Goal: Information Seeking & Learning: Learn about a topic

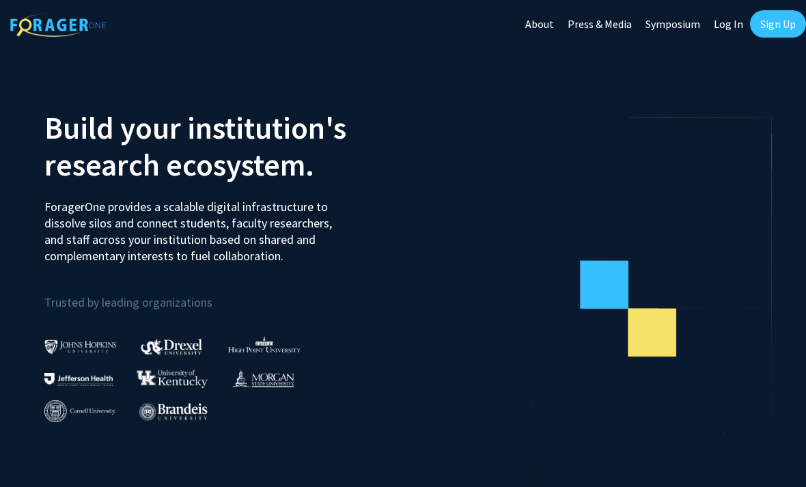
click at [730, 23] on link "Log In" at bounding box center [728, 24] width 43 height 48
select select
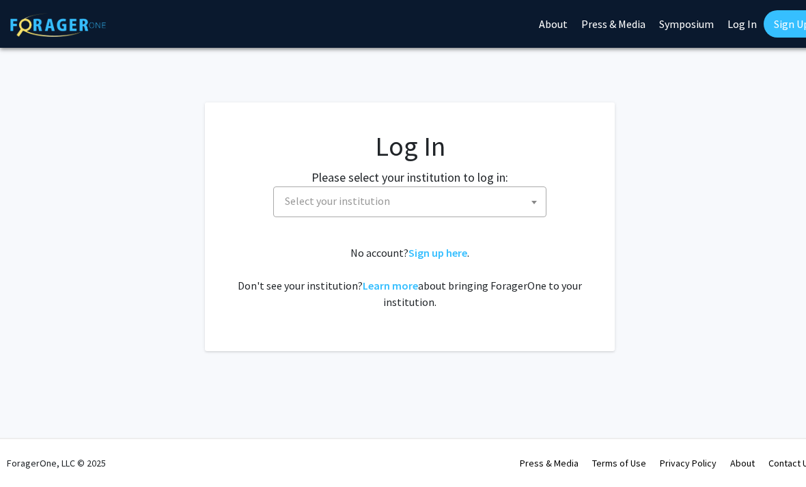
click at [361, 200] on span "Select your institution" at bounding box center [337, 201] width 105 height 14
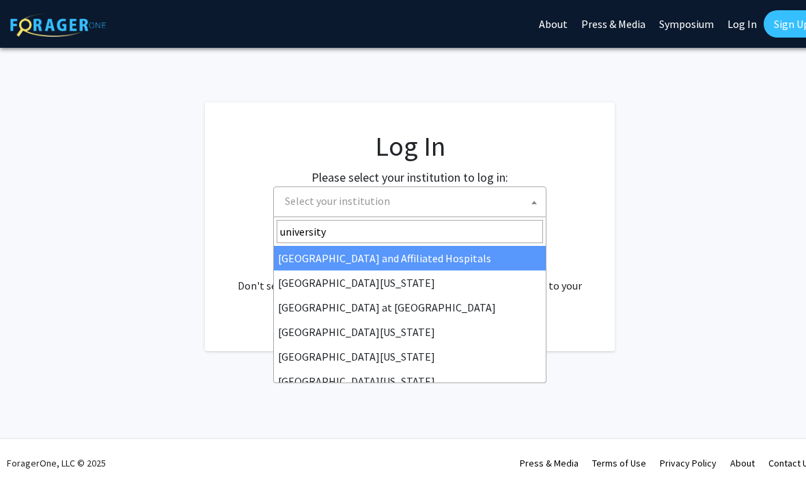
type input "university o"
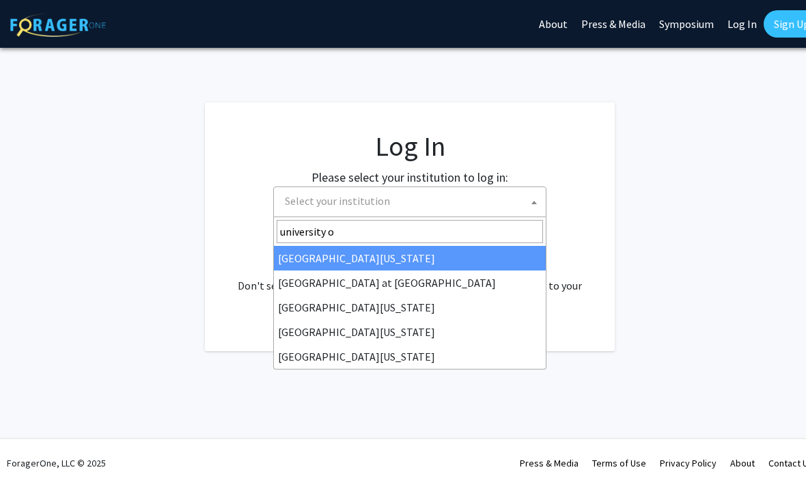
select select "13"
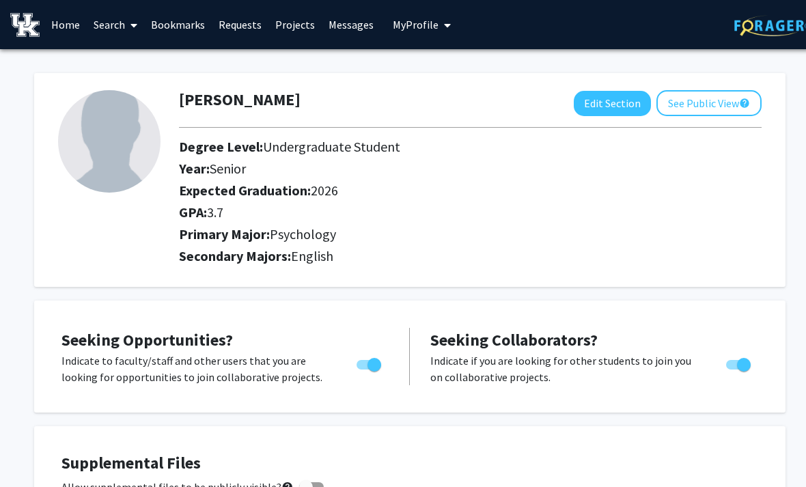
click at [726, 104] on button "See Public View help" at bounding box center [709, 103] width 105 height 26
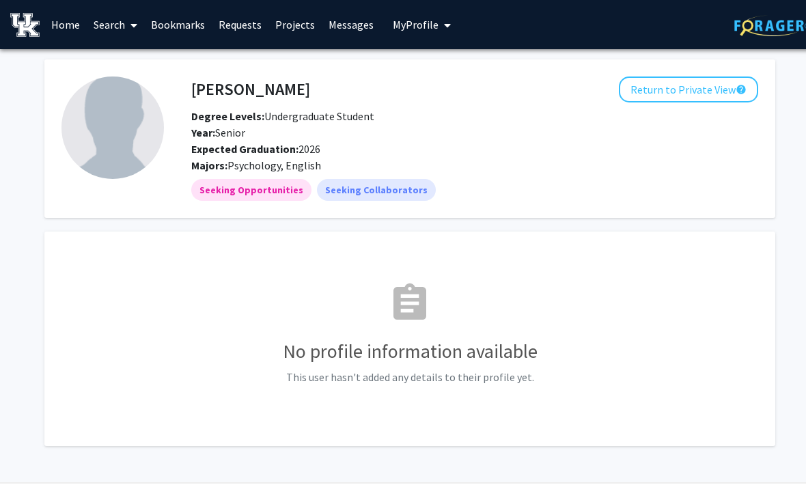
click at [738, 93] on mat-icon "help" at bounding box center [741, 89] width 11 height 16
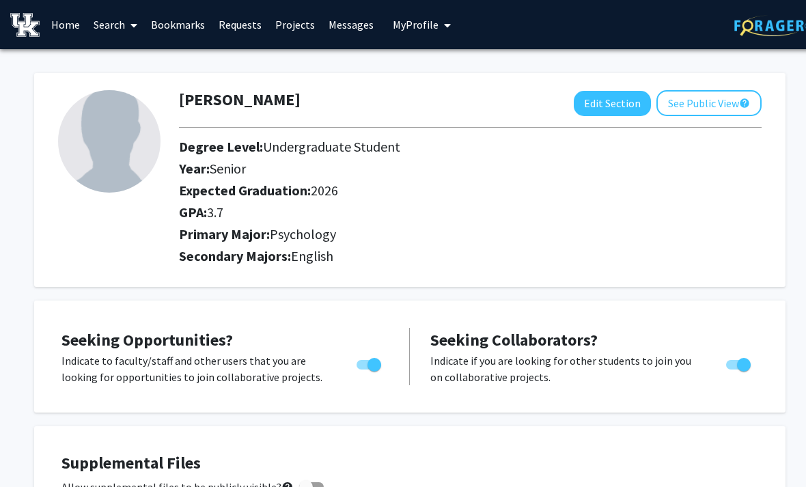
click at [741, 93] on button "See Public View help" at bounding box center [709, 103] width 105 height 26
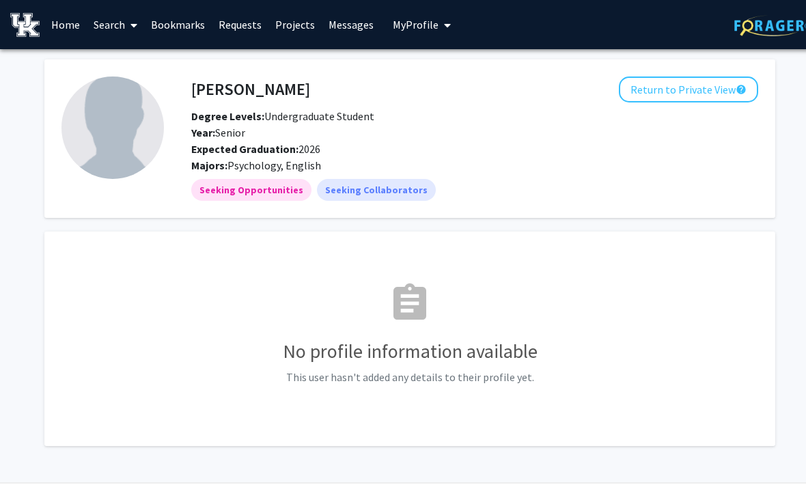
click at [739, 98] on button "Return to Private View help" at bounding box center [688, 90] width 139 height 26
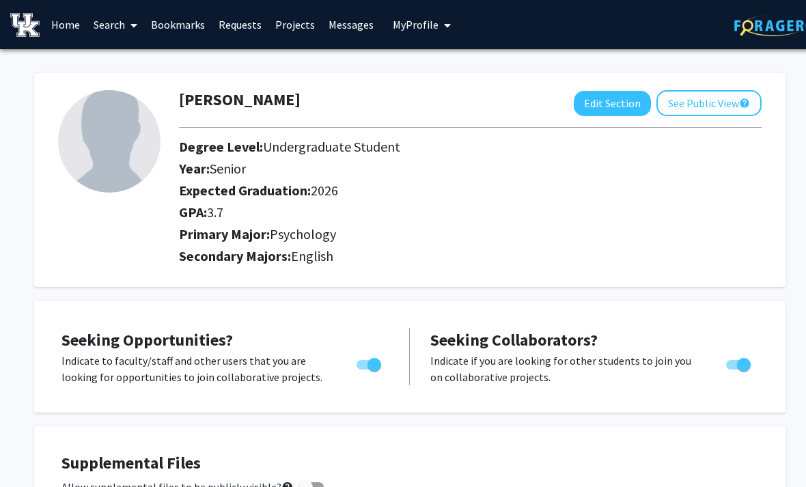
click at [108, 3] on link "Search" at bounding box center [115, 25] width 57 height 48
click at [284, 17] on link "Projects" at bounding box center [295, 25] width 53 height 48
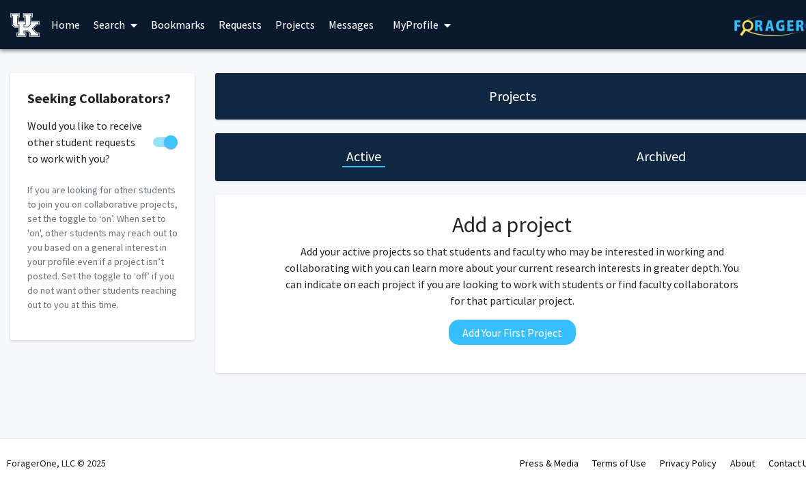
click at [98, 25] on link "Search" at bounding box center [115, 25] width 57 height 48
click at [135, 68] on span "Faculty/Staff" at bounding box center [137, 62] width 100 height 27
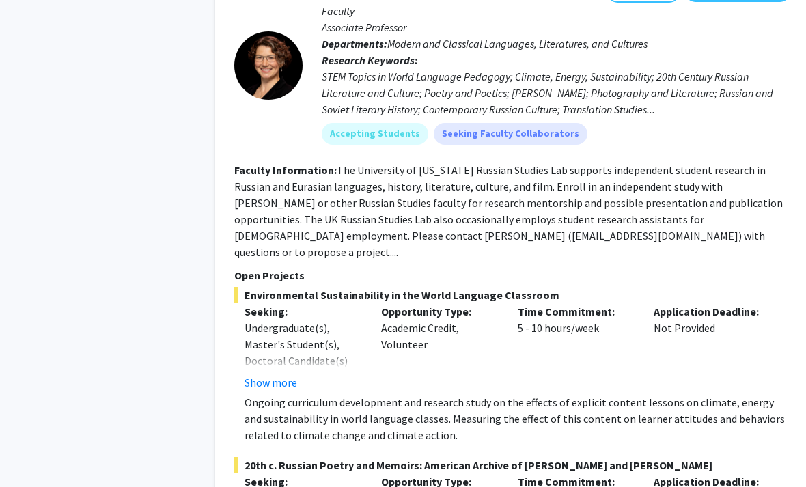
scroll to position [2607, 0]
click at [266, 319] on div "Undergraduate(s), Master's Student(s), Doctoral Candidate(s) (PhD, MD, DMD, Pha…" at bounding box center [303, 384] width 116 height 131
click at [262, 374] on button "Show more" at bounding box center [271, 382] width 53 height 16
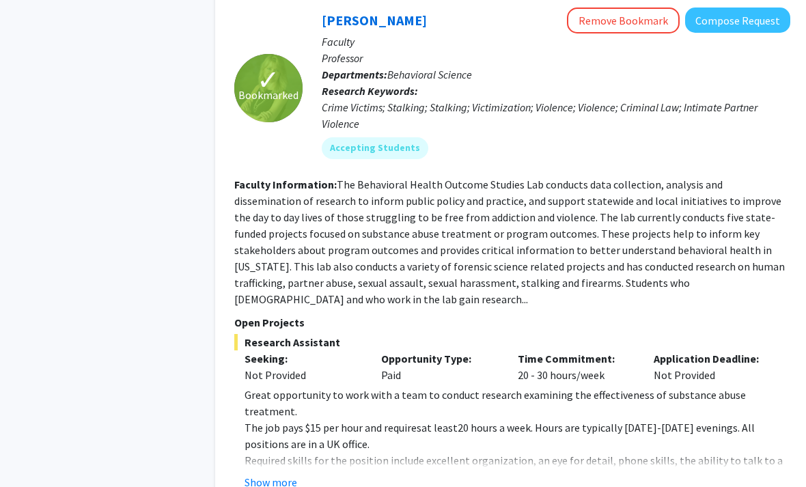
scroll to position [6208, 0]
click at [255, 475] on button "Show more" at bounding box center [271, 483] width 53 height 16
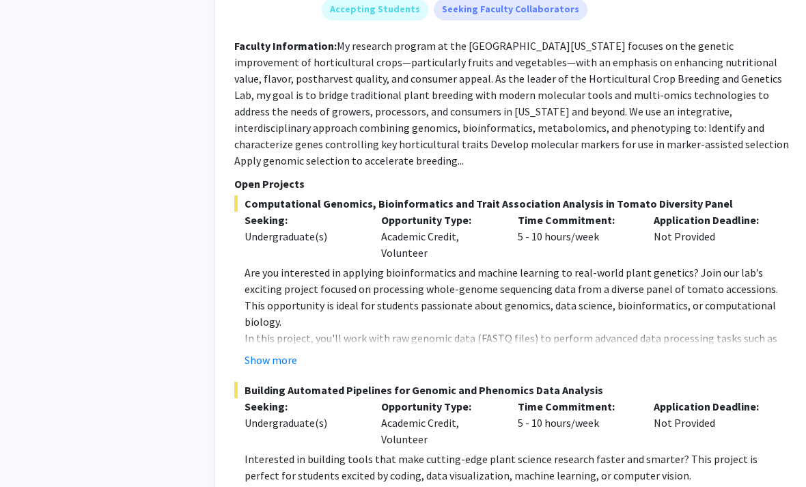
scroll to position [7240, 0]
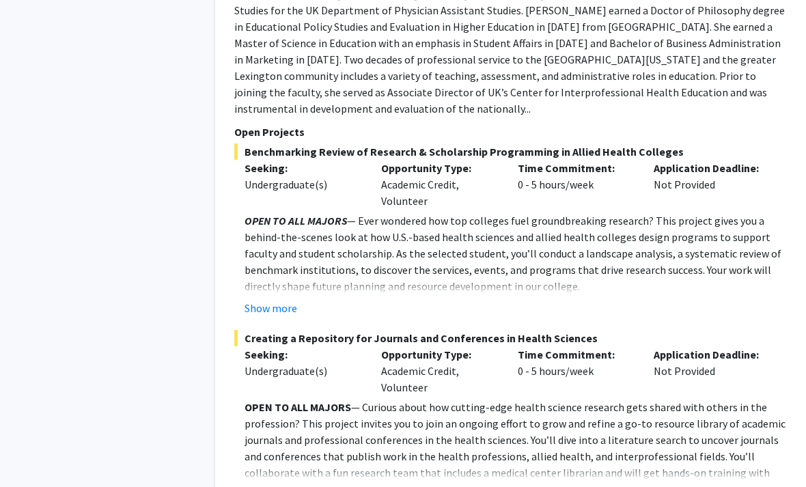
scroll to position [1302, 0]
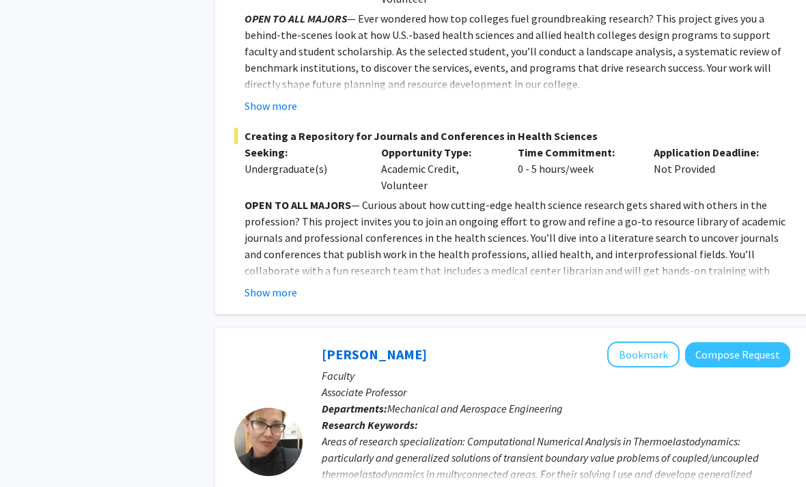
click at [284, 285] on button "Show more" at bounding box center [271, 293] width 53 height 16
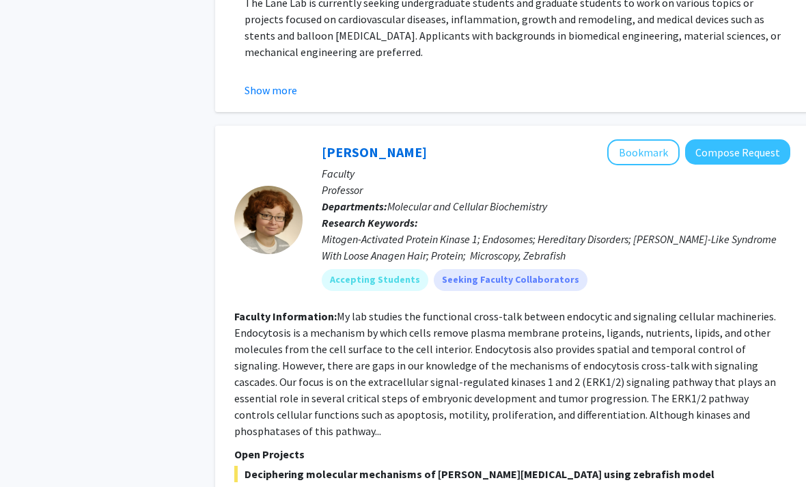
scroll to position [5903, 0]
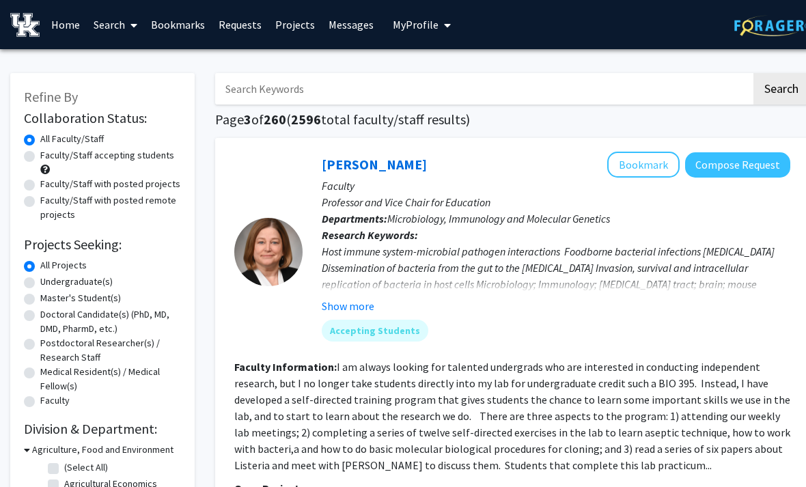
click at [638, 102] on input "Search Keywords" at bounding box center [483, 88] width 536 height 31
type input "Behavior"
click at [781, 87] on button "Search" at bounding box center [782, 88] width 56 height 31
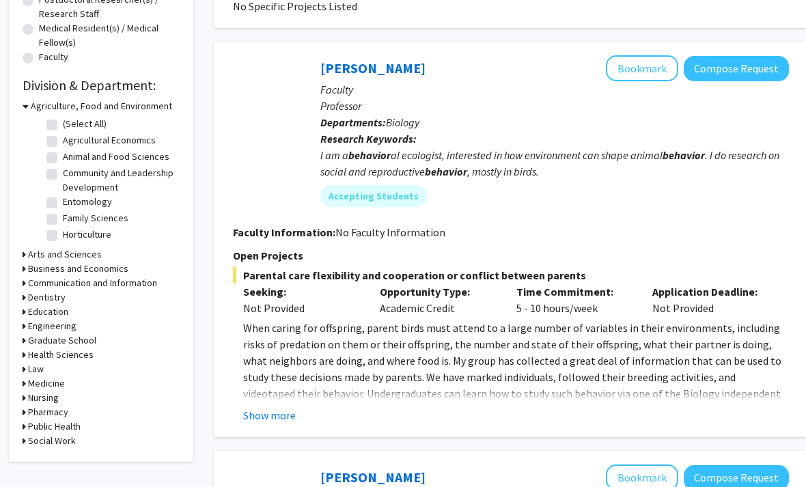
scroll to position [343, 2]
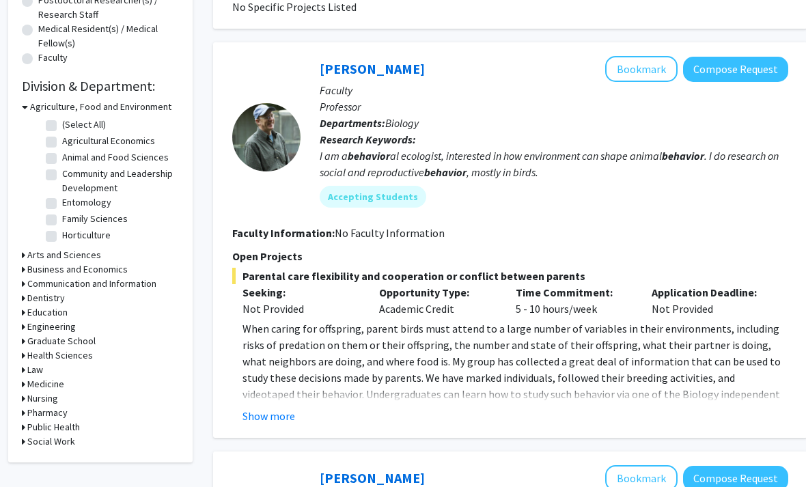
click at [279, 417] on button "Show more" at bounding box center [269, 416] width 53 height 16
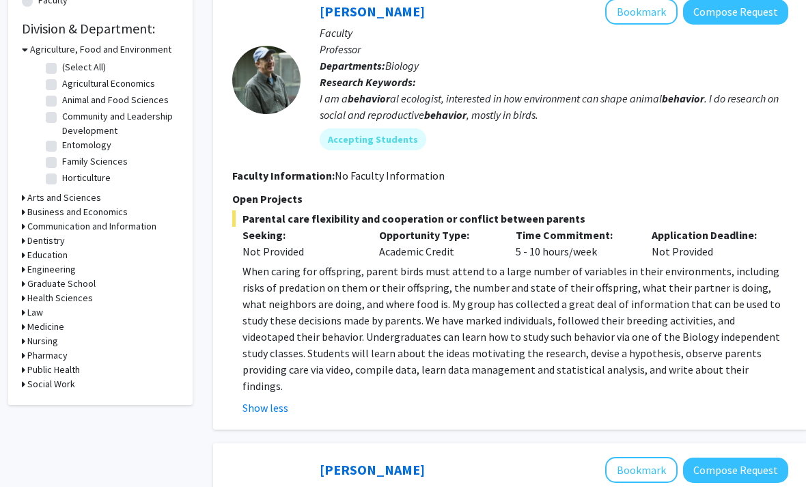
scroll to position [400, 2]
click at [551, 377] on fg-read-more "When caring for offspring, parent birds must attend to a large number of variab…" at bounding box center [510, 340] width 556 height 153
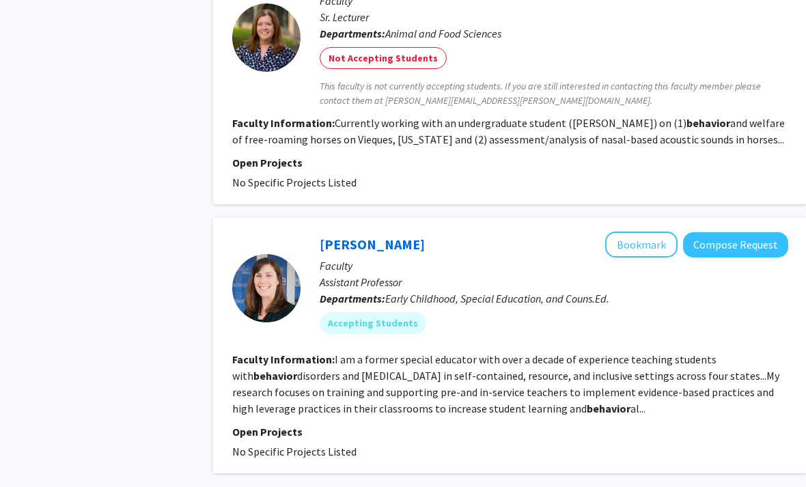
scroll to position [2502, 2]
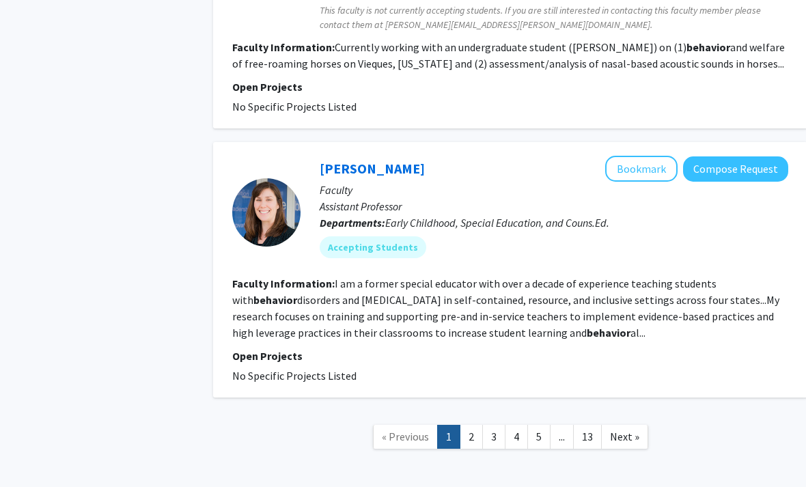
click at [471, 425] on link "2" at bounding box center [471, 437] width 23 height 24
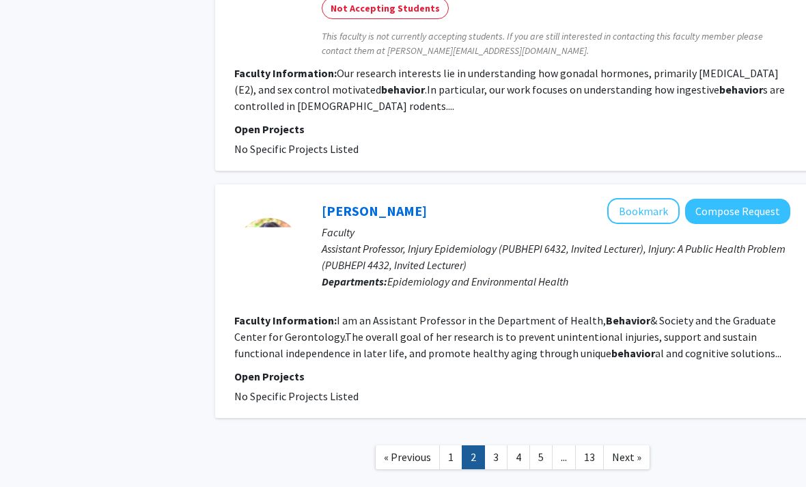
scroll to position [2368, 0]
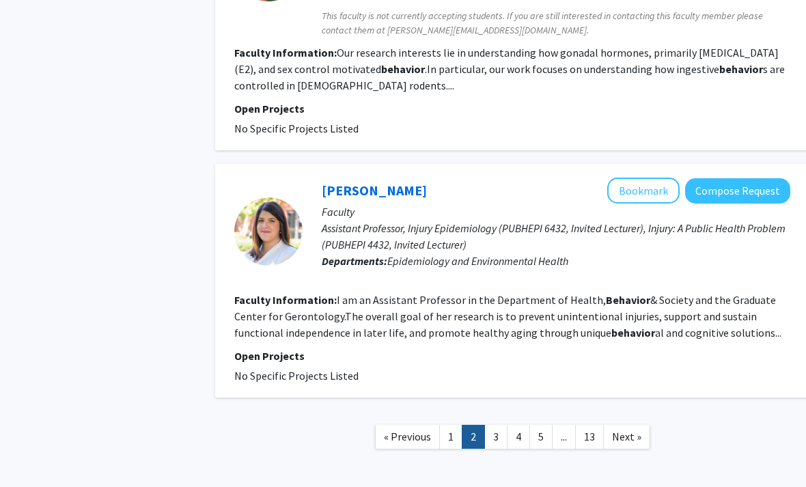
click at [496, 425] on link "3" at bounding box center [495, 437] width 23 height 24
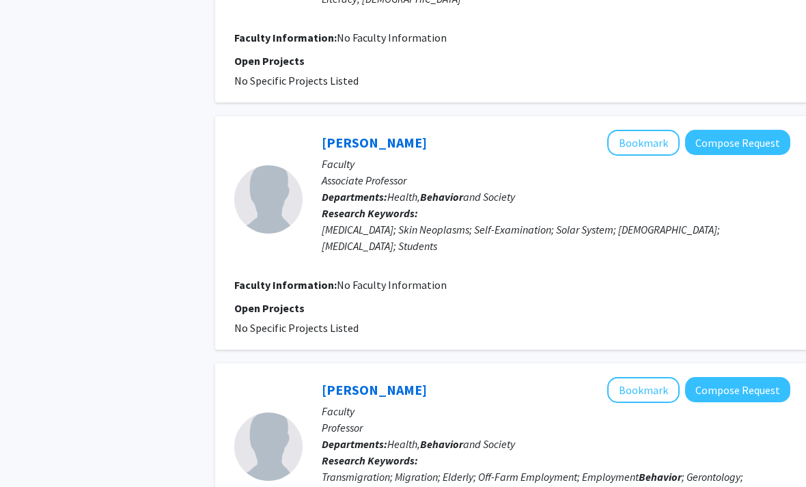
scroll to position [2983, 0]
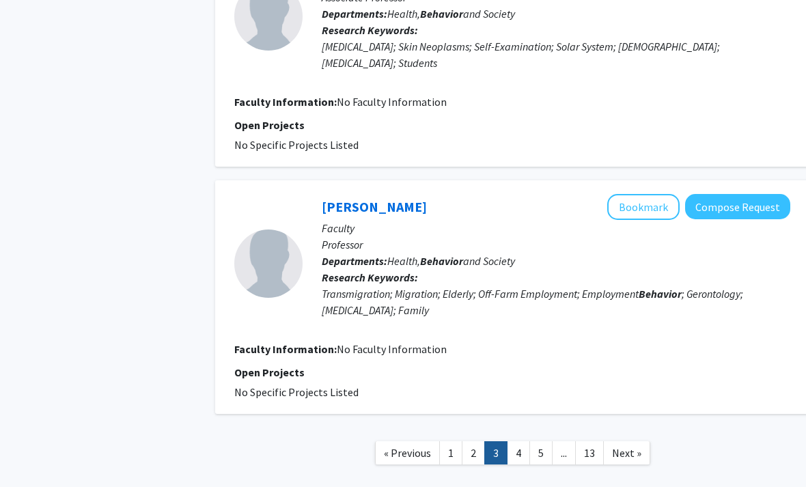
click at [515, 441] on link "4" at bounding box center [518, 453] width 23 height 24
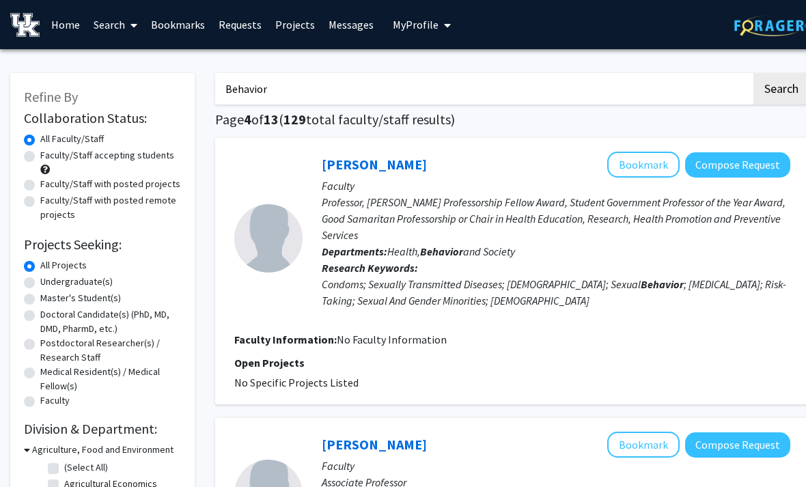
click at [40, 158] on label "Faculty/Staff accepting students" at bounding box center [107, 155] width 134 height 14
click at [40, 157] on input "Faculty/Staff accepting students" at bounding box center [44, 152] width 9 height 9
radio input "true"
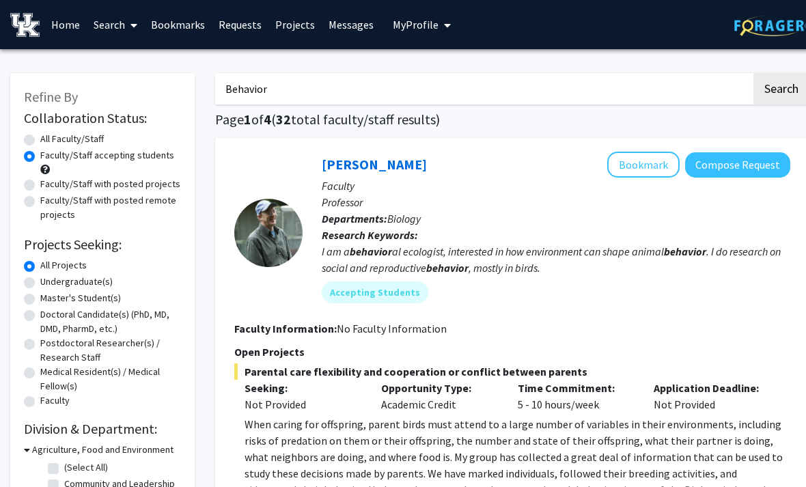
click at [40, 186] on label "Faculty/Staff with posted projects" at bounding box center [110, 184] width 140 height 14
click at [40, 186] on input "Faculty/Staff with posted projects" at bounding box center [44, 181] width 9 height 9
radio input "true"
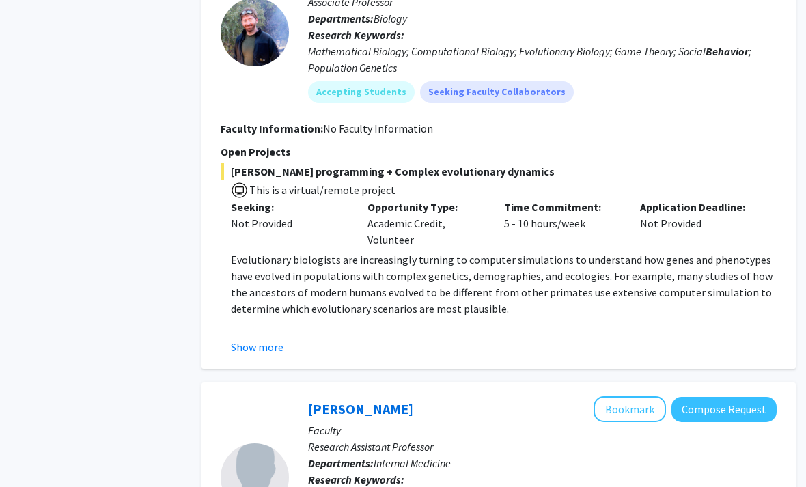
scroll to position [1853, 14]
click at [261, 350] on button "Show more" at bounding box center [257, 347] width 53 height 16
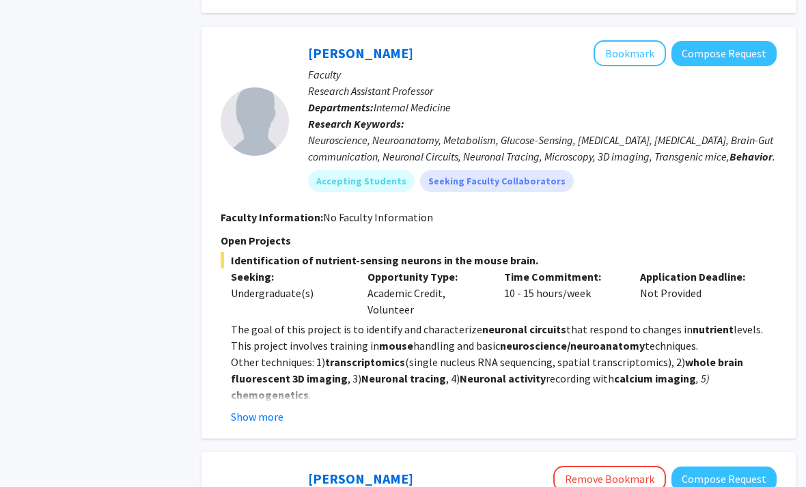
scroll to position [2374, 14]
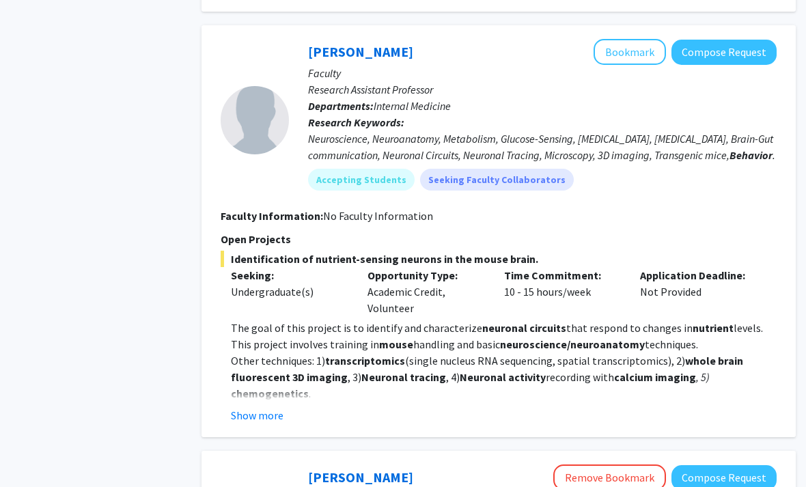
click at [241, 407] on button "Show more" at bounding box center [257, 415] width 53 height 16
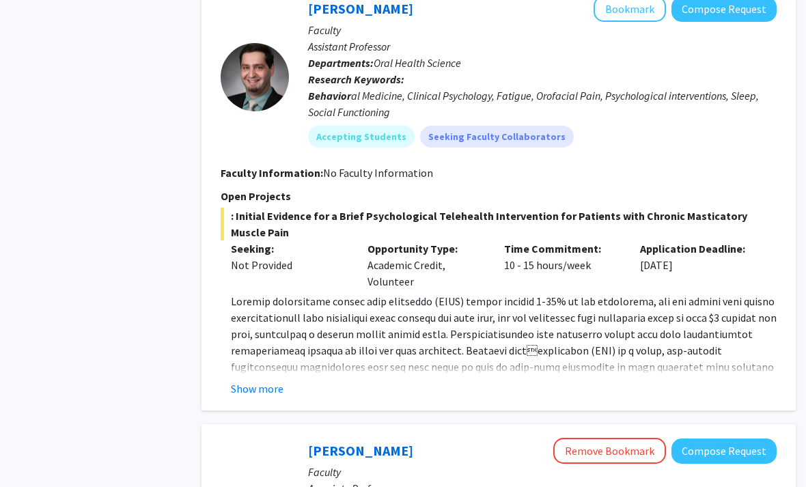
scroll to position [3917, 14]
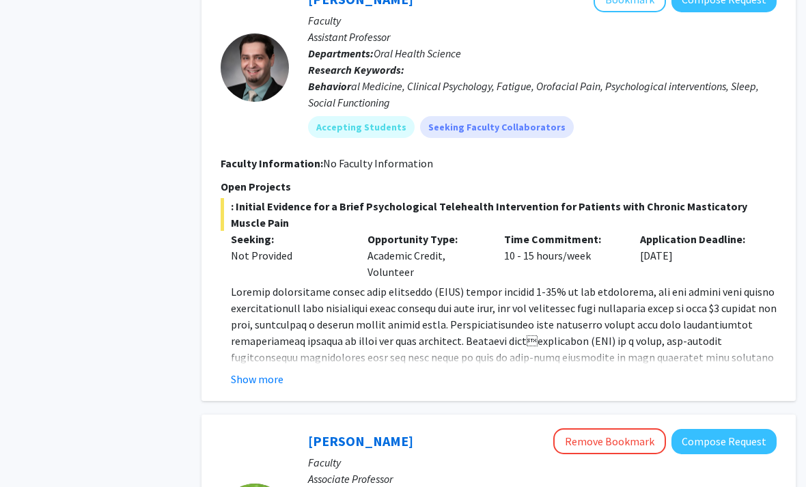
click at [246, 372] on button "Show more" at bounding box center [257, 380] width 53 height 16
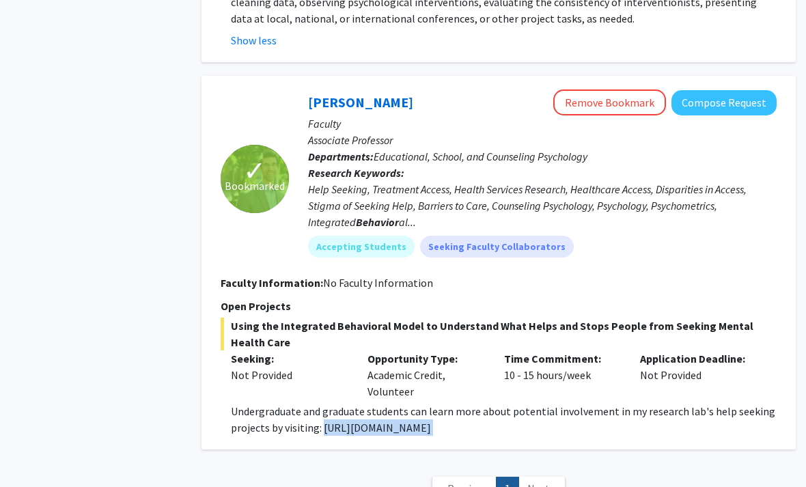
scroll to position [4651, 14]
click at [743, 298] on p "Open Projects" at bounding box center [499, 306] width 556 height 16
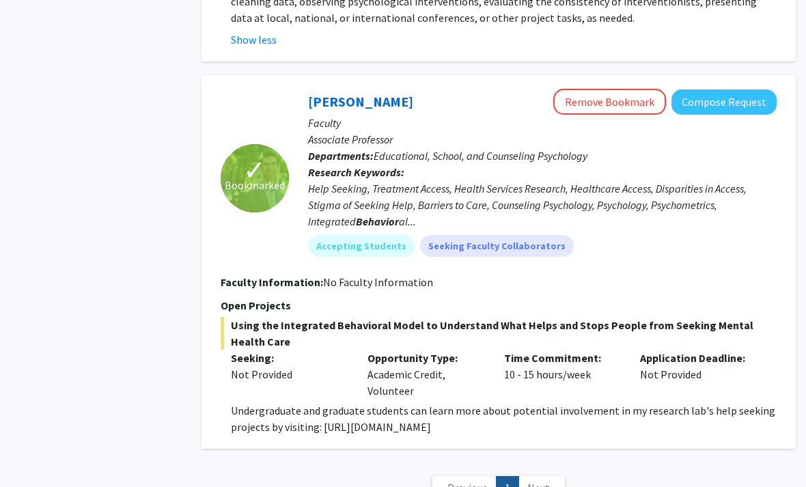
click at [739, 90] on button "Compose Request" at bounding box center [724, 102] width 105 height 25
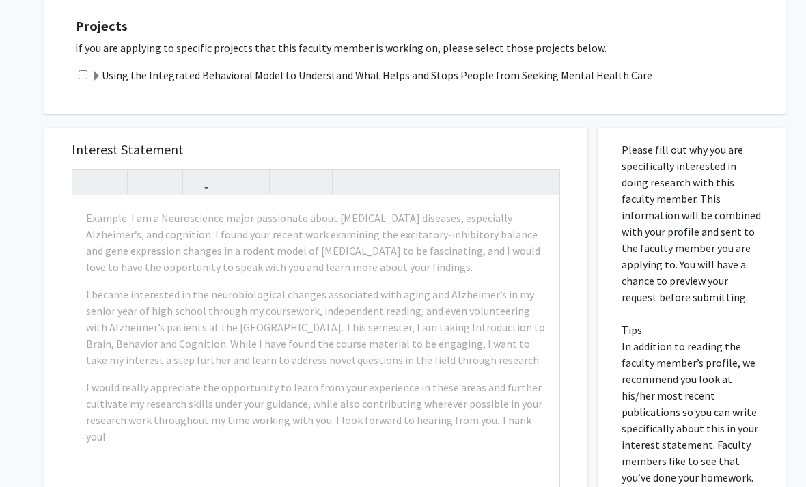
scroll to position [317, 0]
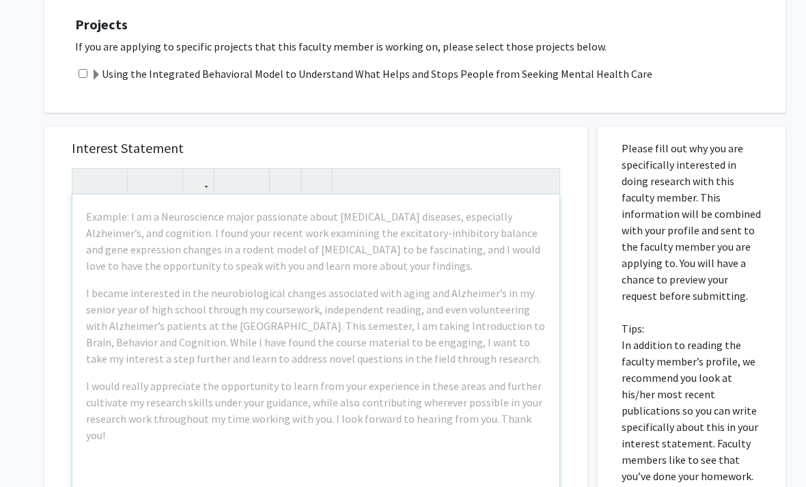
click at [517, 277] on div "Example: I am a Neuroscience major passionate about [MEDICAL_DATA] diseases, es…" at bounding box center [315, 366] width 487 height 342
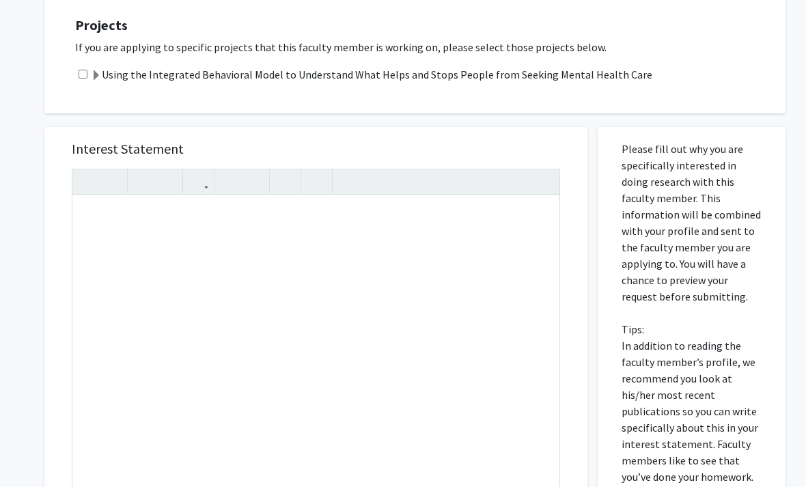
click at [665, 340] on p "Please fill out why you are specifically interested in doing research with this…" at bounding box center [692, 346] width 140 height 410
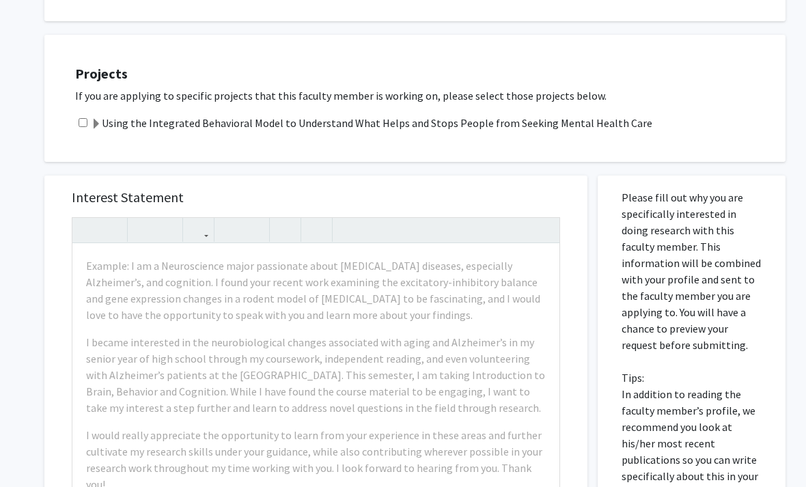
scroll to position [269, 0]
click at [493, 327] on div "Example: I am a Neuroscience major passionate about [MEDICAL_DATA] diseases, es…" at bounding box center [315, 414] width 487 height 342
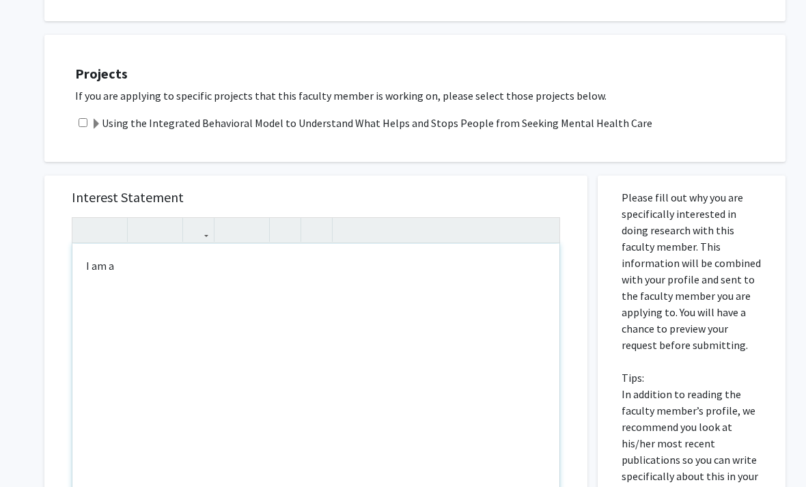
type textarea "I am a&nbsp;"
click at [613, 388] on div "Please fill out why you are specifically interested in doing research with this…" at bounding box center [691, 492] width 167 height 633
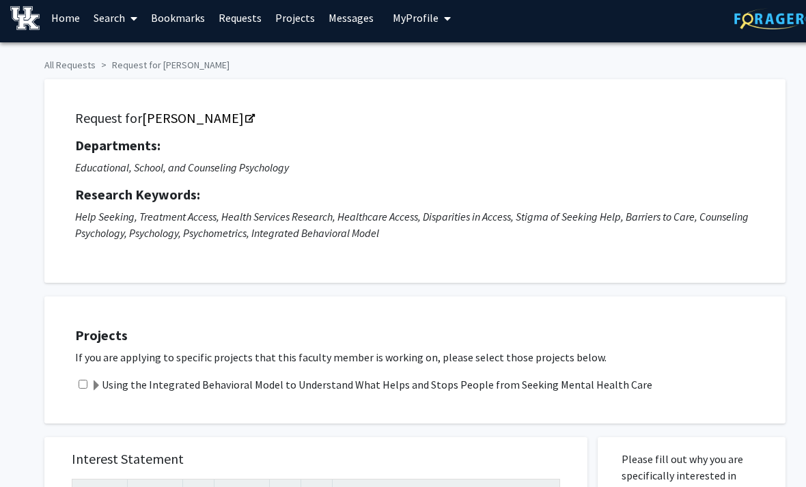
scroll to position [0, 0]
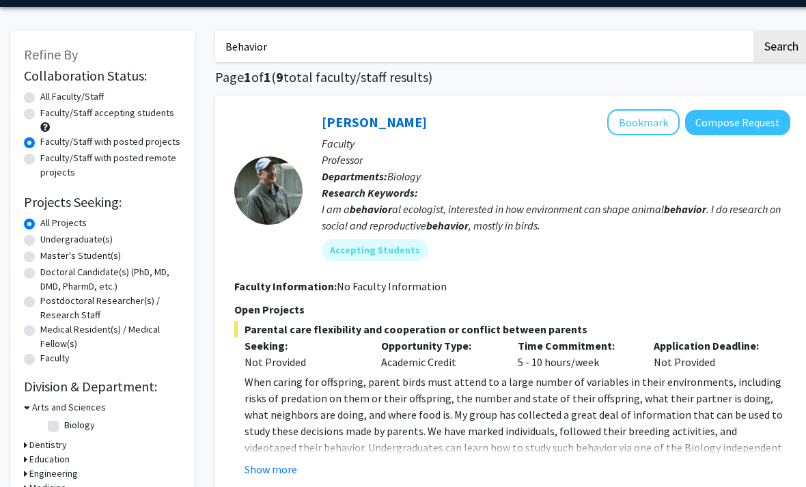
scroll to position [40, 0]
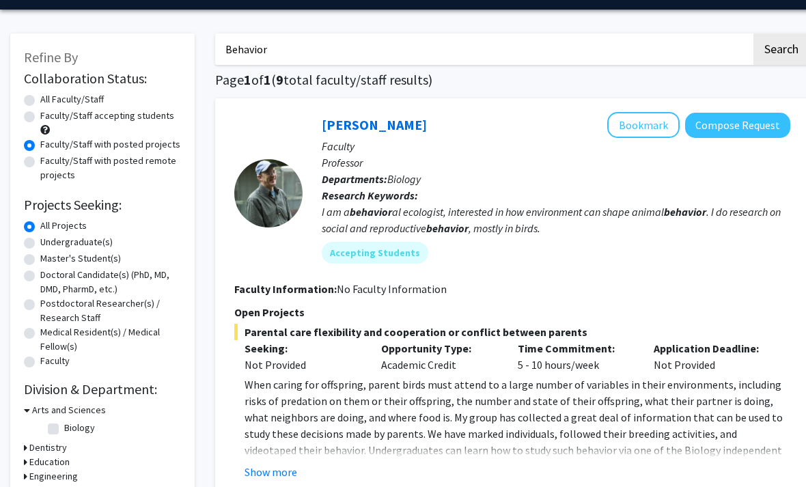
click at [638, 126] on button "Bookmark" at bounding box center [643, 125] width 72 height 26
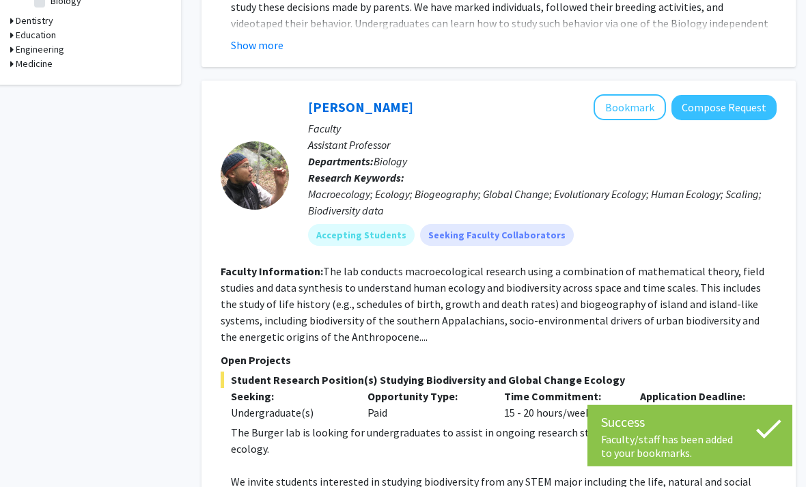
scroll to position [467, 14]
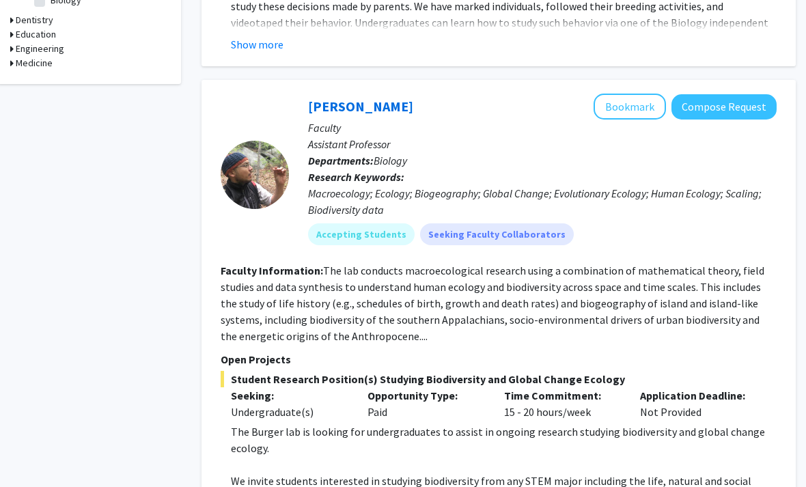
click at [655, 102] on button "Bookmark" at bounding box center [630, 107] width 72 height 26
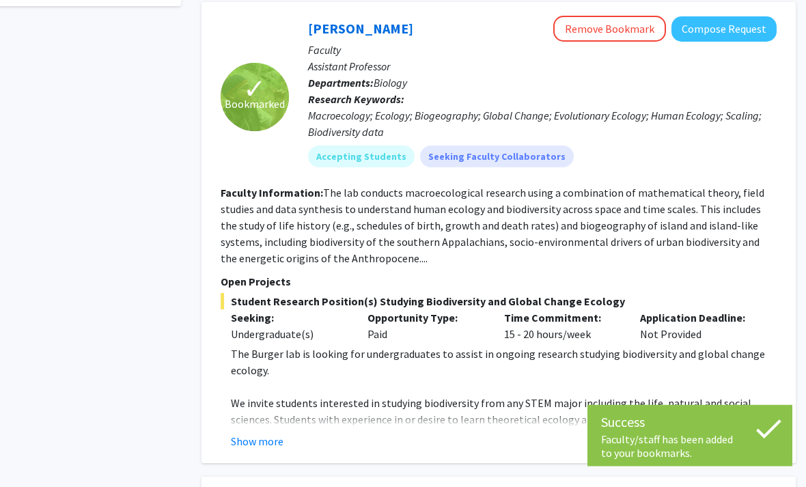
scroll to position [545, 14]
click at [704, 343] on div "Student Research Position(s) Studying Biodiversity and Global Change Ecology Se…" at bounding box center [499, 371] width 556 height 156
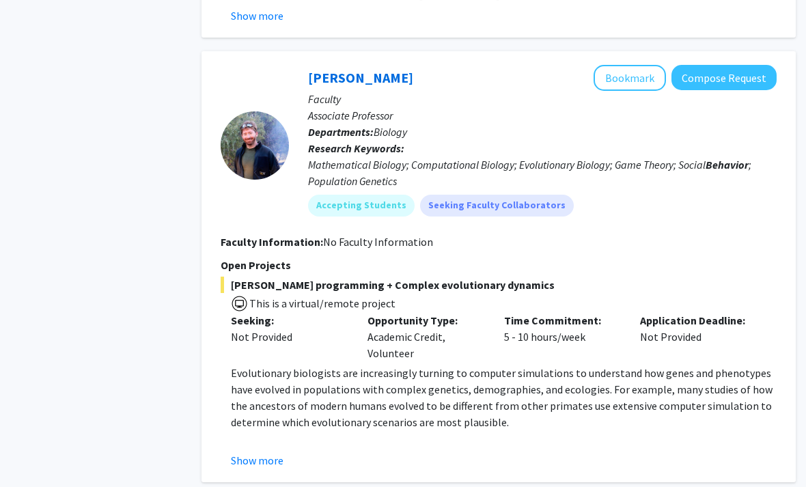
scroll to position [1716, 14]
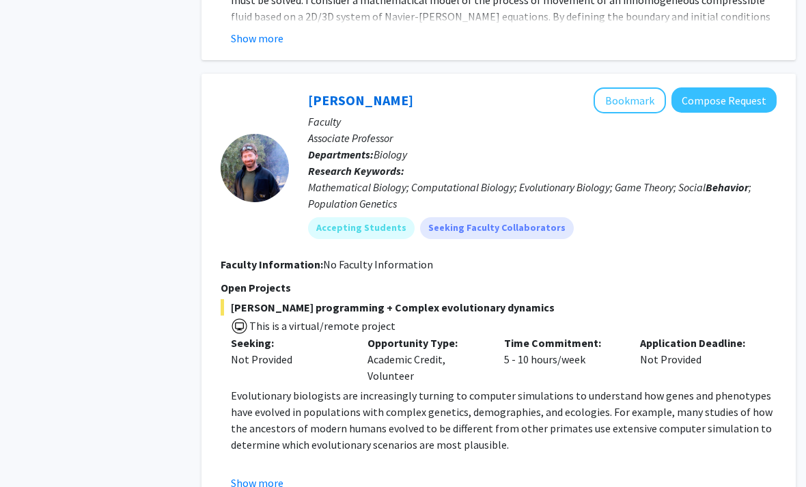
click at [655, 105] on button "Bookmark" at bounding box center [630, 101] width 72 height 26
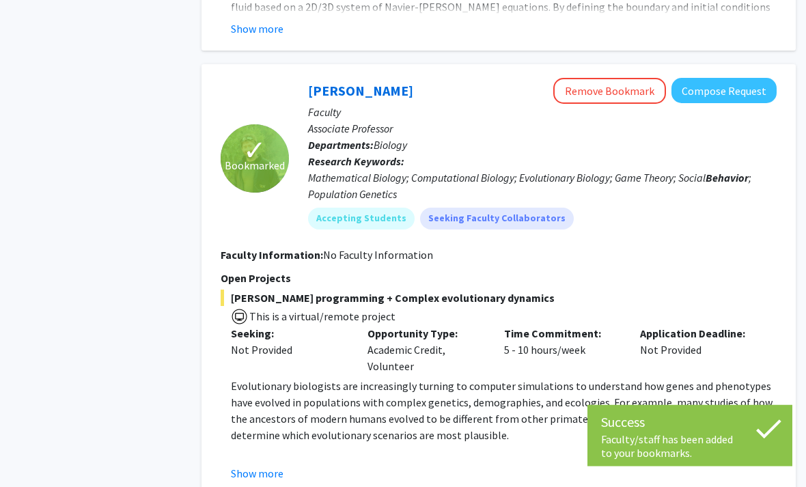
click at [635, 92] on button "Remove Bookmark" at bounding box center [609, 92] width 113 height 26
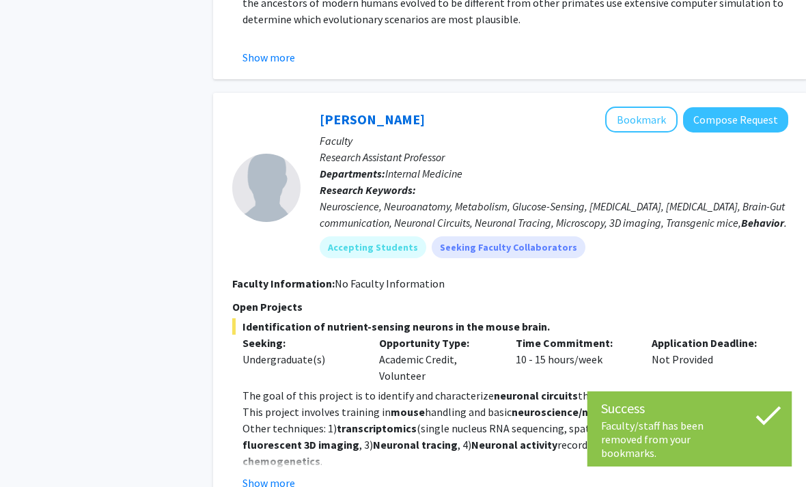
click at [646, 116] on button "Bookmark" at bounding box center [642, 120] width 72 height 26
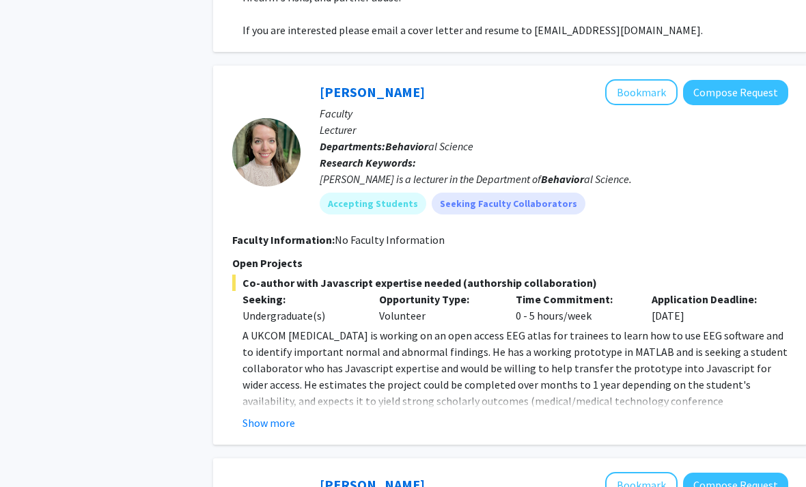
scroll to position [3170, 2]
click at [663, 94] on button "Bookmark" at bounding box center [641, 92] width 72 height 26
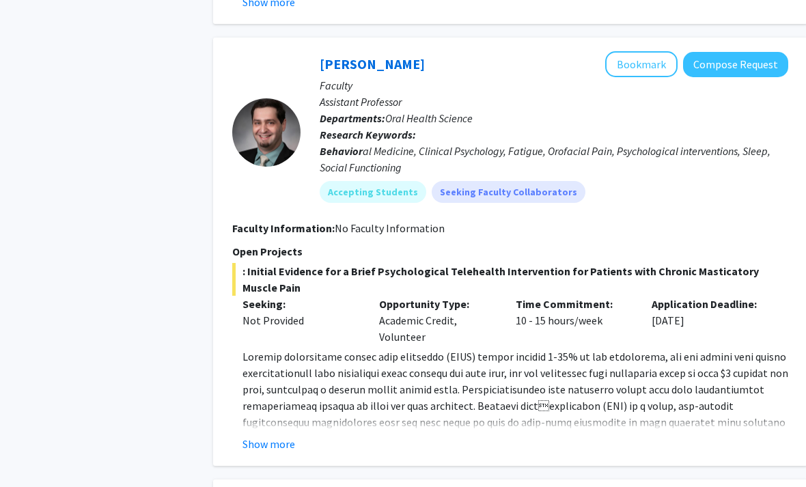
scroll to position [3589, 2]
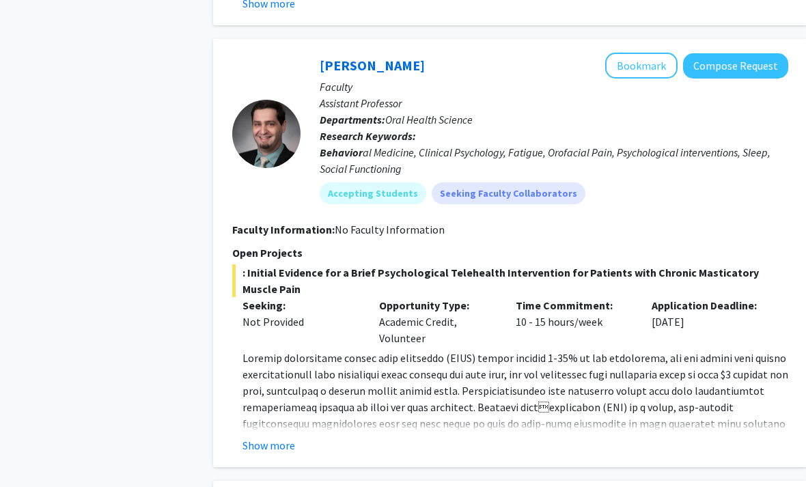
click at [652, 69] on button "Bookmark" at bounding box center [641, 66] width 72 height 26
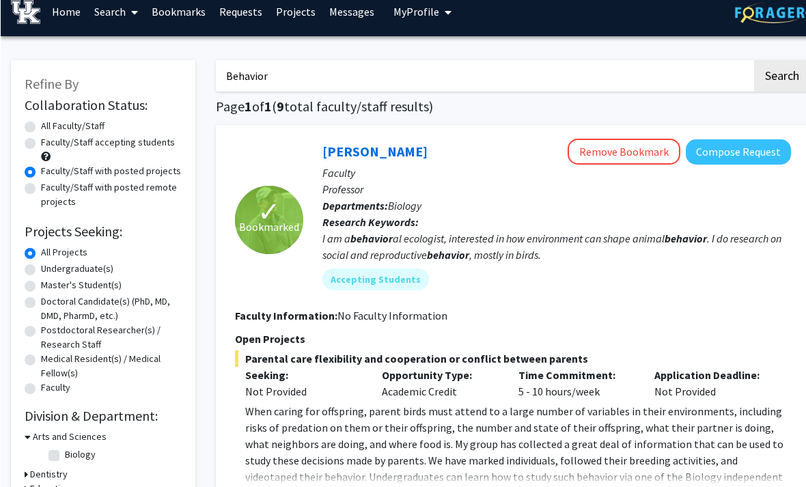
scroll to position [14, 0]
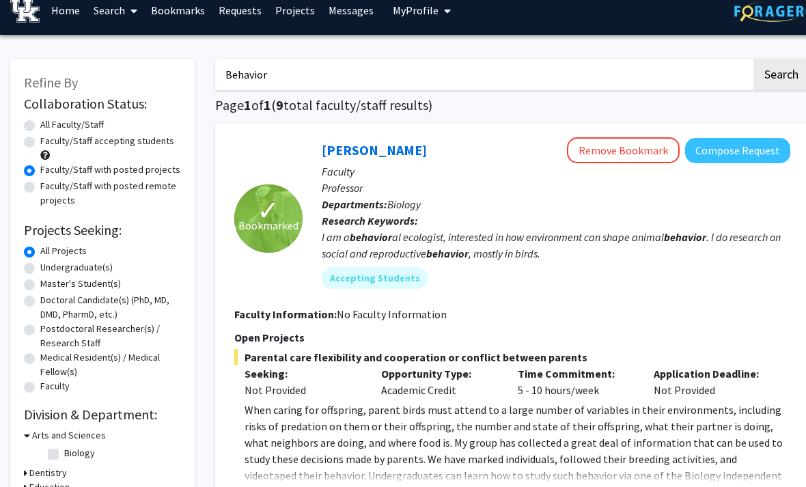
click at [40, 264] on label "Undergraduate(s)" at bounding box center [76, 267] width 72 height 14
click at [40, 264] on input "Undergraduate(s)" at bounding box center [44, 264] width 9 height 9
radio input "true"
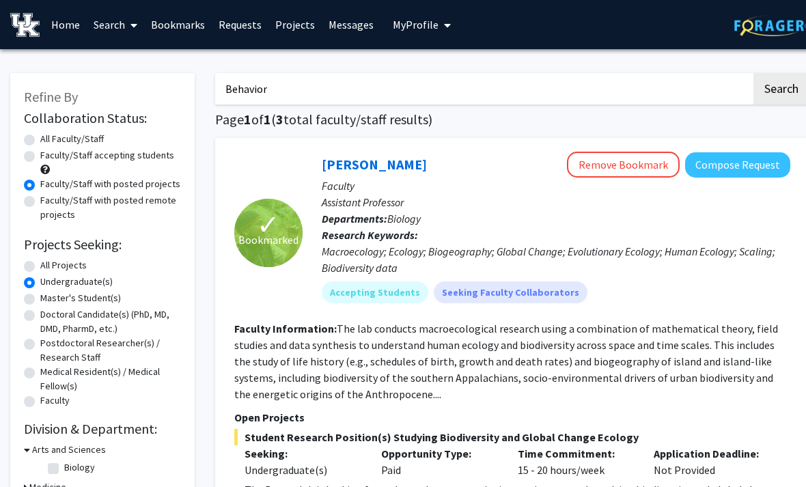
click at [40, 263] on label "All Projects" at bounding box center [63, 265] width 46 height 14
click at [40, 263] on input "All Projects" at bounding box center [44, 262] width 9 height 9
radio input "true"
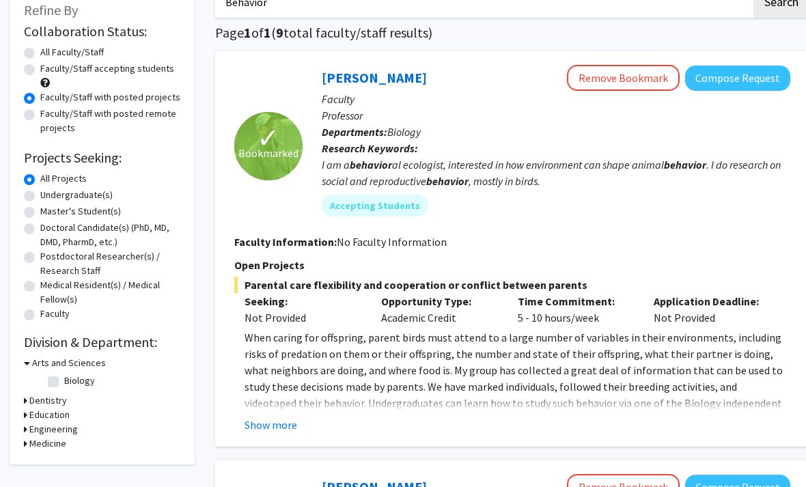
scroll to position [104, 0]
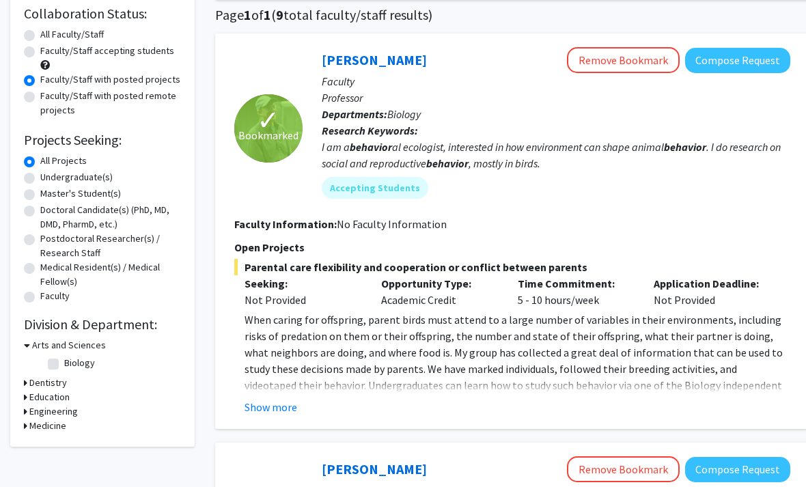
click at [64, 361] on label "Biology" at bounding box center [79, 364] width 31 height 14
click at [64, 361] on input "Biology" at bounding box center [68, 361] width 9 height 9
checkbox input "true"
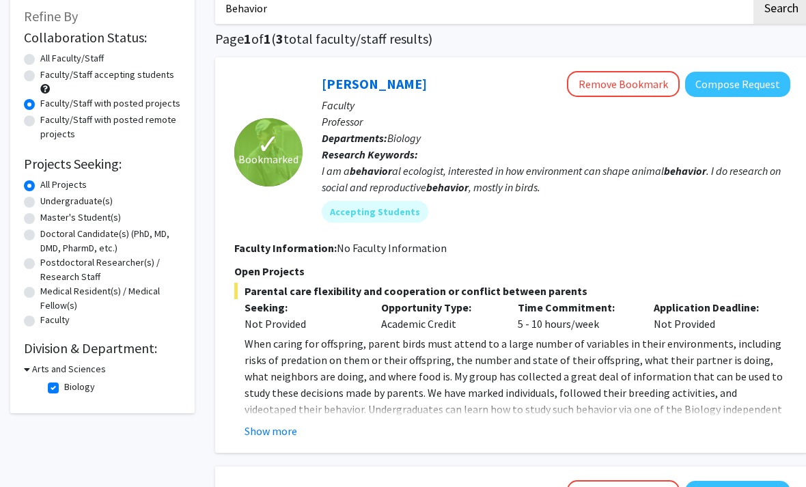
scroll to position [81, 0]
click at [64, 384] on label "Biology" at bounding box center [79, 386] width 31 height 14
click at [64, 384] on input "Biology" at bounding box center [68, 383] width 9 height 9
checkbox input "false"
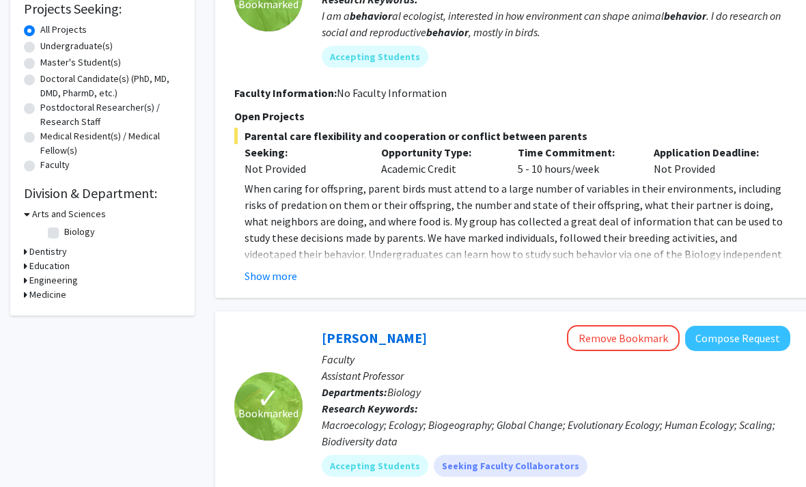
scroll to position [218, 0]
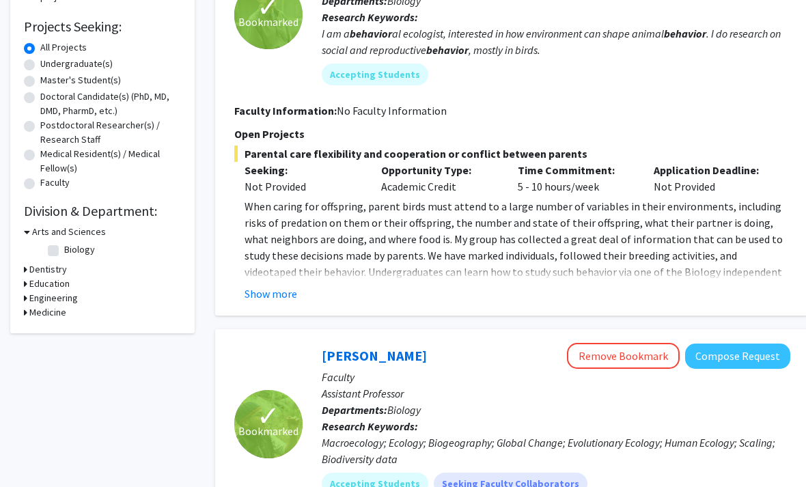
click at [17, 266] on div "Refine By Collaboration Status: Collaboration Status All Faculty/Staff Collabor…" at bounding box center [102, 94] width 184 height 478
click at [29, 273] on h3 "Dentistry" at bounding box center [48, 269] width 38 height 14
click at [25, 303] on icon at bounding box center [25, 307] width 3 height 14
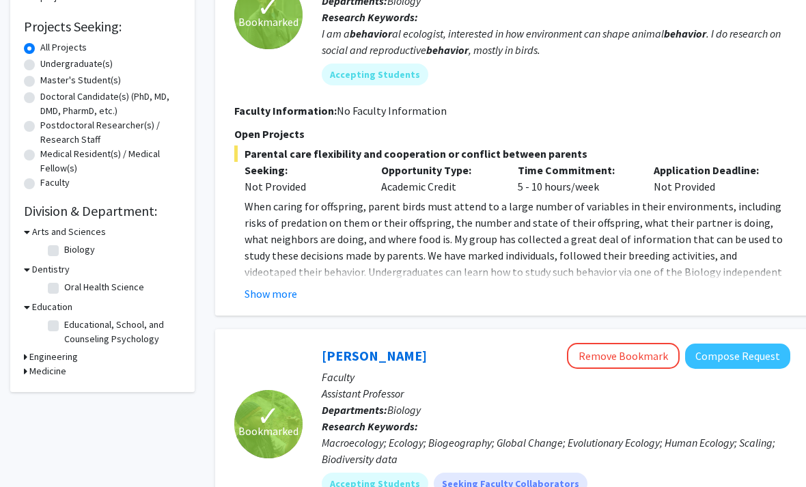
click at [64, 326] on label "Educational, School, and Counseling Psychology" at bounding box center [120, 332] width 113 height 29
click at [64, 326] on input "Educational, School, and Counseling Psychology" at bounding box center [68, 322] width 9 height 9
checkbox input "true"
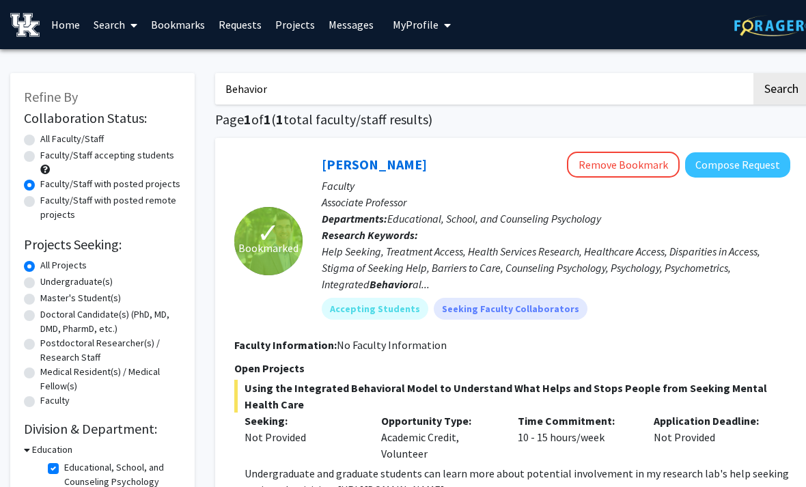
click at [653, 91] on input "Behavior" at bounding box center [483, 88] width 536 height 31
type input "B"
type input "Education"
click at [781, 87] on button "Search" at bounding box center [782, 88] width 56 height 31
radio input "true"
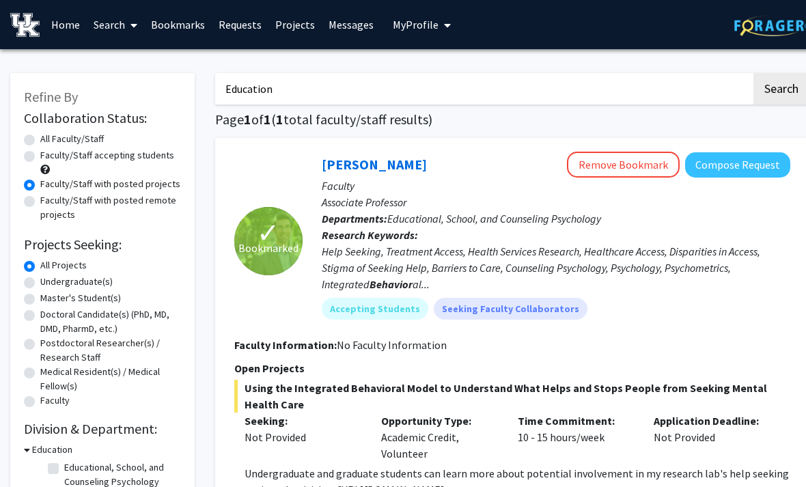
checkbox input "false"
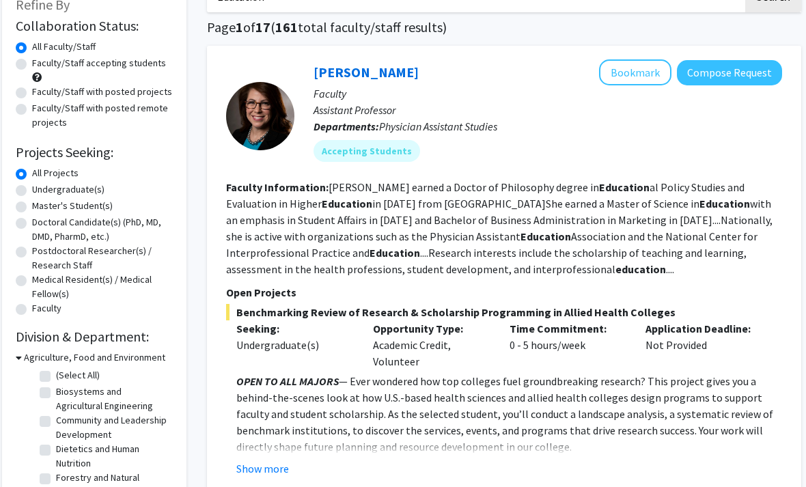
scroll to position [87, 8]
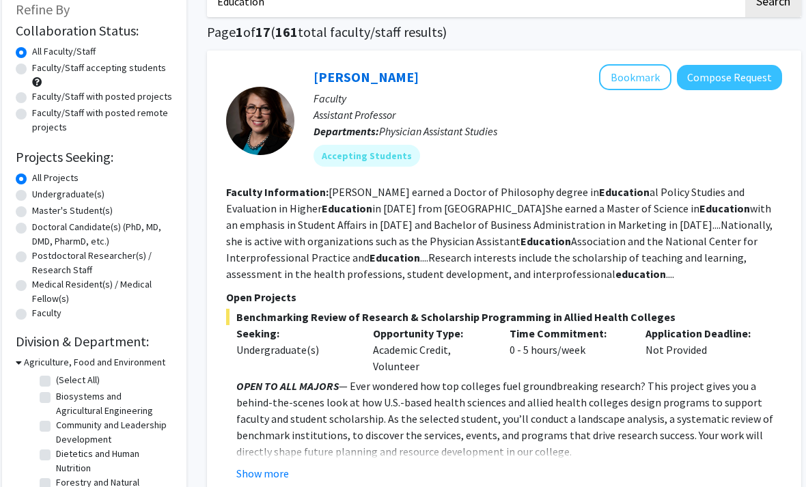
click at [641, 84] on button "Bookmark" at bounding box center [635, 77] width 72 height 26
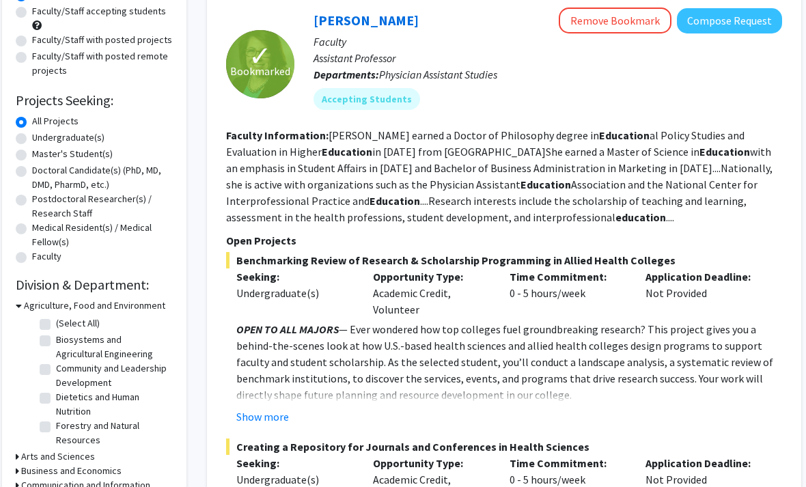
scroll to position [112, 8]
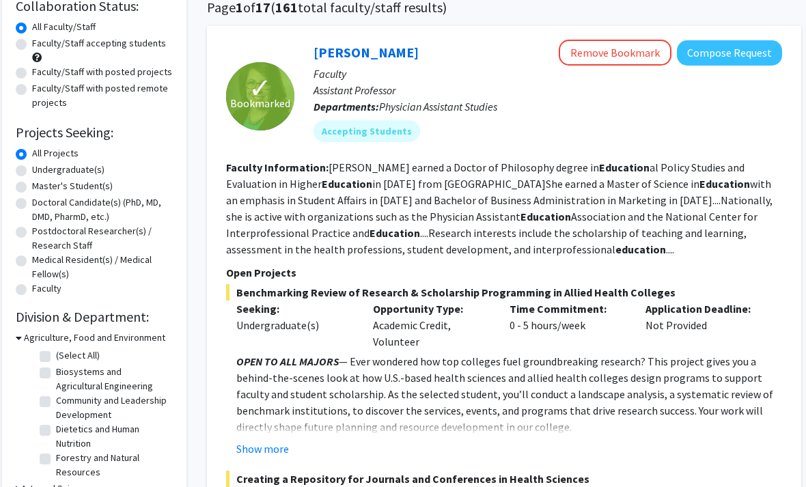
click at [616, 254] on b "education" at bounding box center [641, 250] width 51 height 14
click at [387, 59] on link "[PERSON_NAME]" at bounding box center [366, 52] width 105 height 17
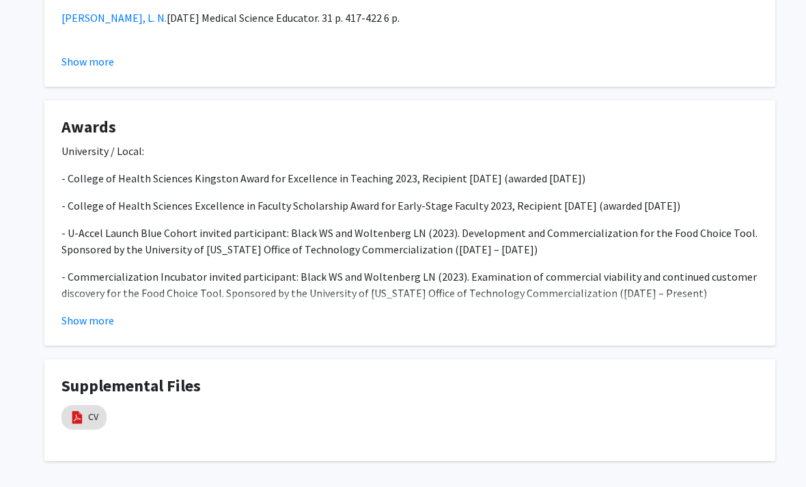
scroll to position [1209, 0]
